Goal: Navigation & Orientation: Find specific page/section

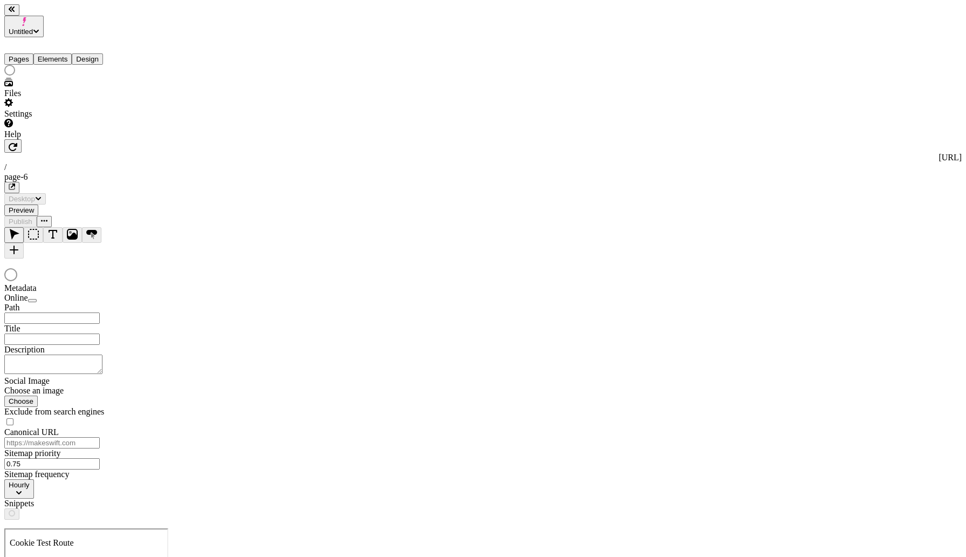
type input "/page-6"
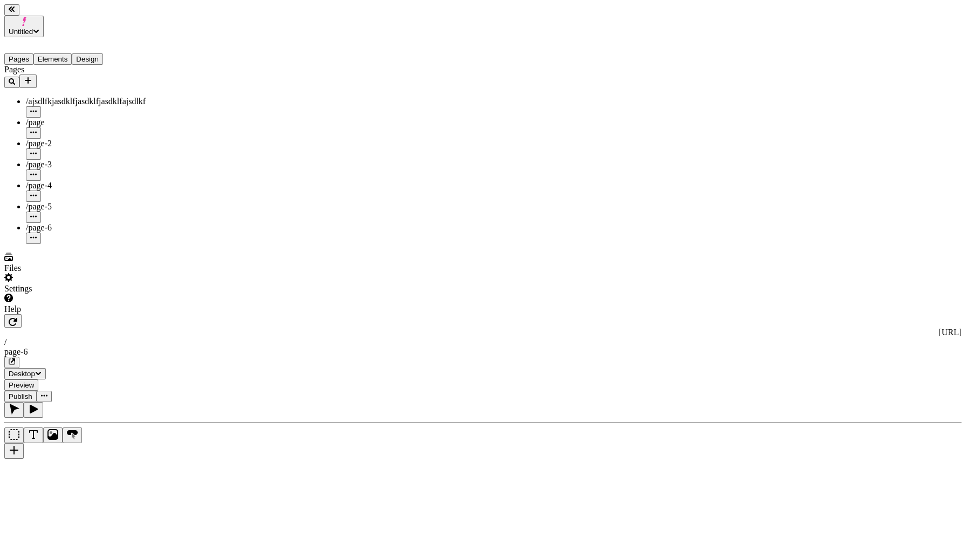
click at [66, 181] on div "/page-4" at bounding box center [80, 186] width 108 height 10
type input "/page-4"
click at [63, 139] on div "/page-2" at bounding box center [80, 149] width 108 height 21
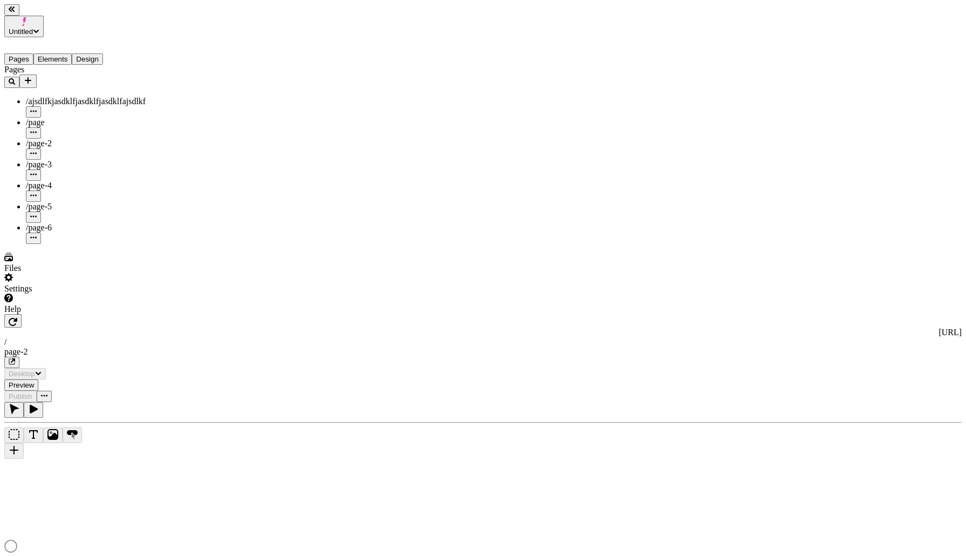
click at [60, 160] on div "/page-3" at bounding box center [80, 165] width 108 height 10
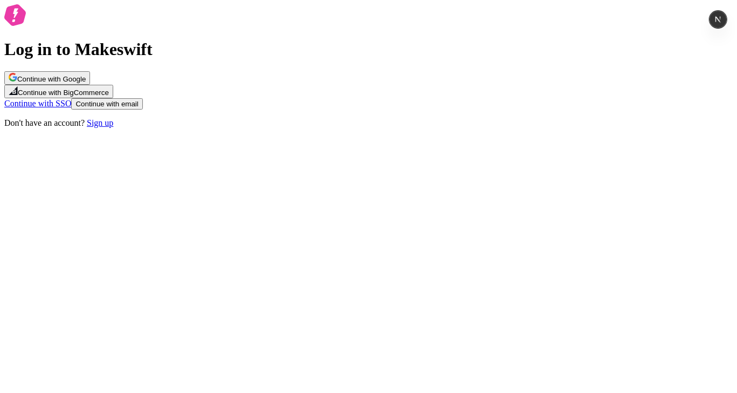
click at [90, 85] on button "Continue with Google" at bounding box center [47, 77] width 86 height 13
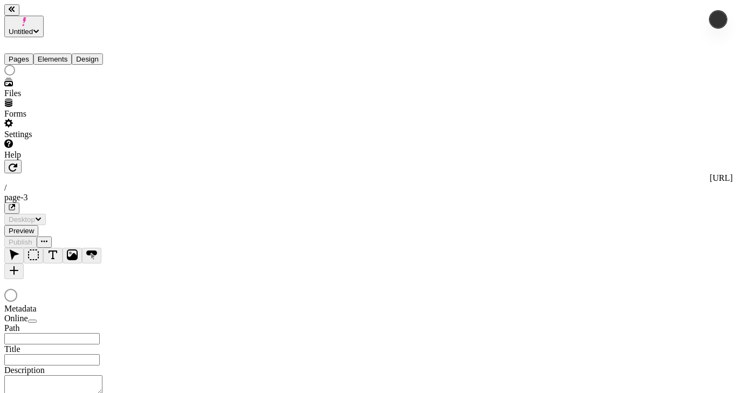
type input "/page-3"
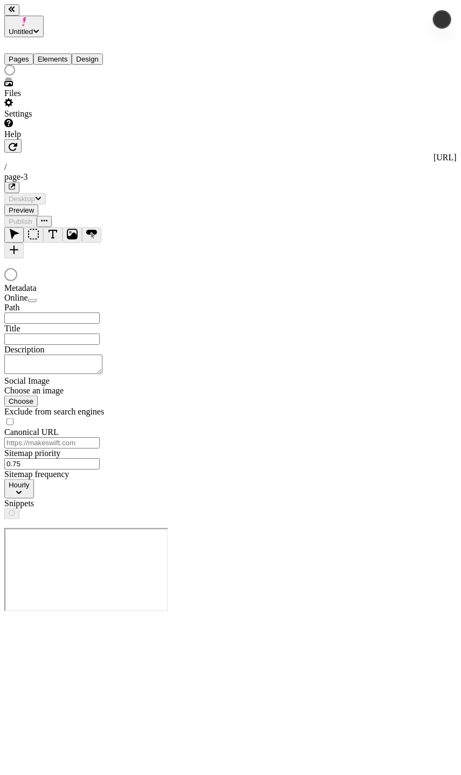
type input "/page-3"
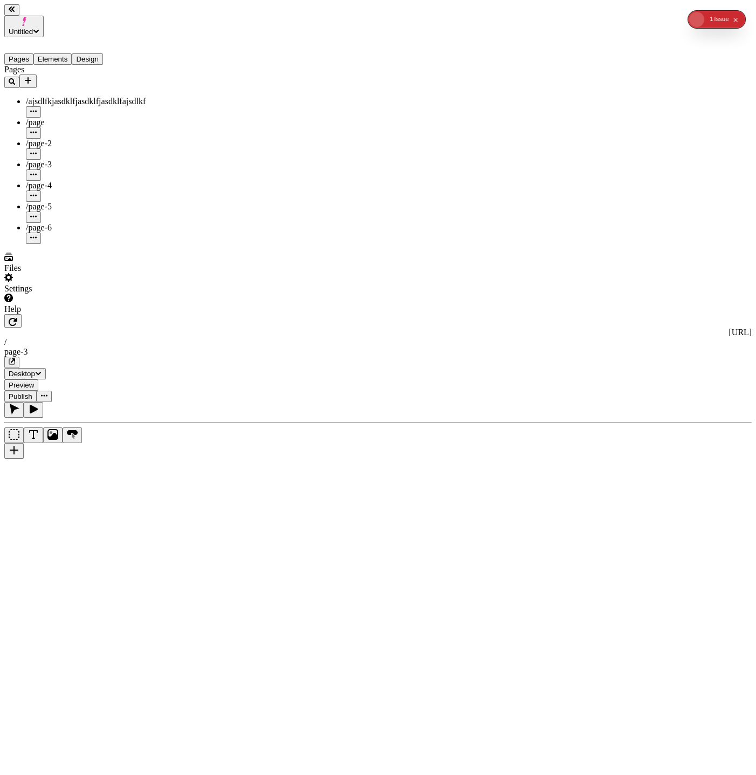
click at [50, 244] on div "Pages /ajsdlfkjasdklfjasdklfjasdklfajsdlkf /page /page-2 /page-3 /page-4 /page-…" at bounding box center [68, 154] width 129 height 179
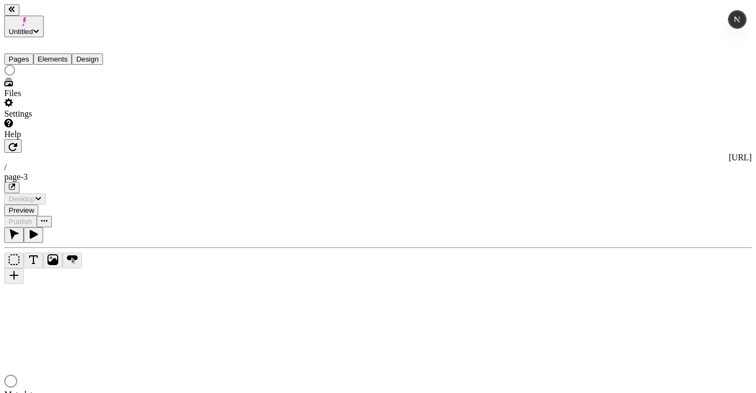
type input "/page-3"
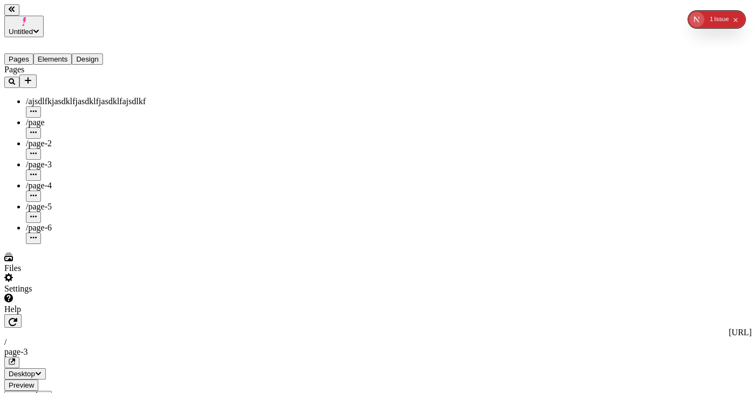
click at [89, 244] on div "Pages /ajsdlfkjasdklfjasdklfjasdklfajsdlkf /page /page-2 /page-3 /page-4 /page-…" at bounding box center [68, 154] width 129 height 179
